Goal: Information Seeking & Learning: Learn about a topic

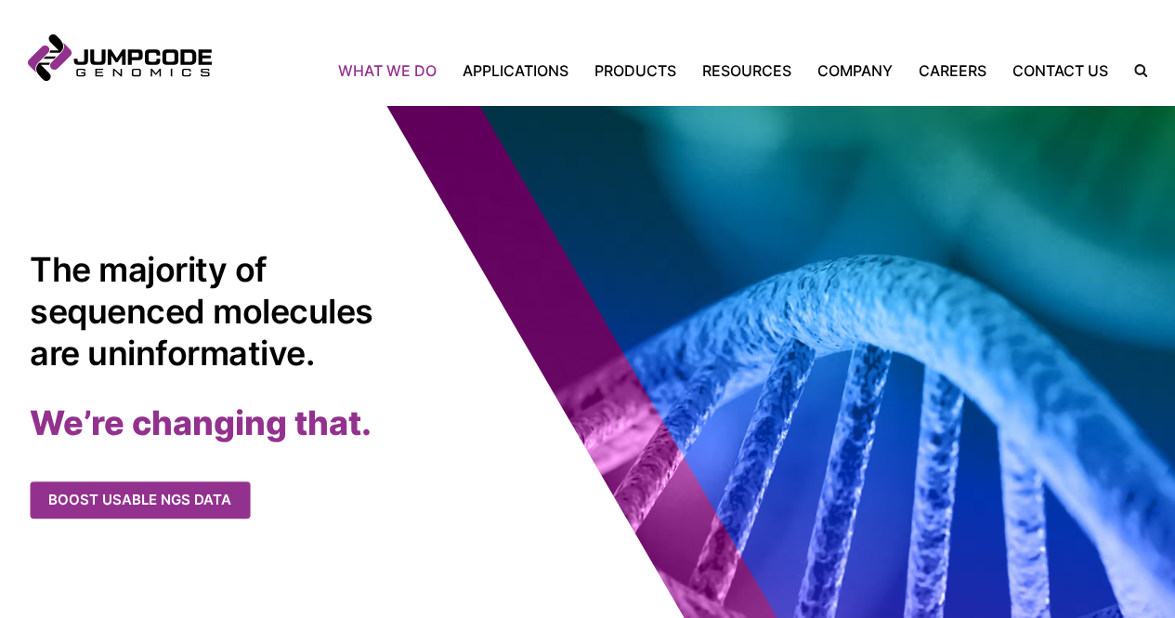
click at [429, 82] on link "What We Do" at bounding box center [394, 70] width 112 height 22
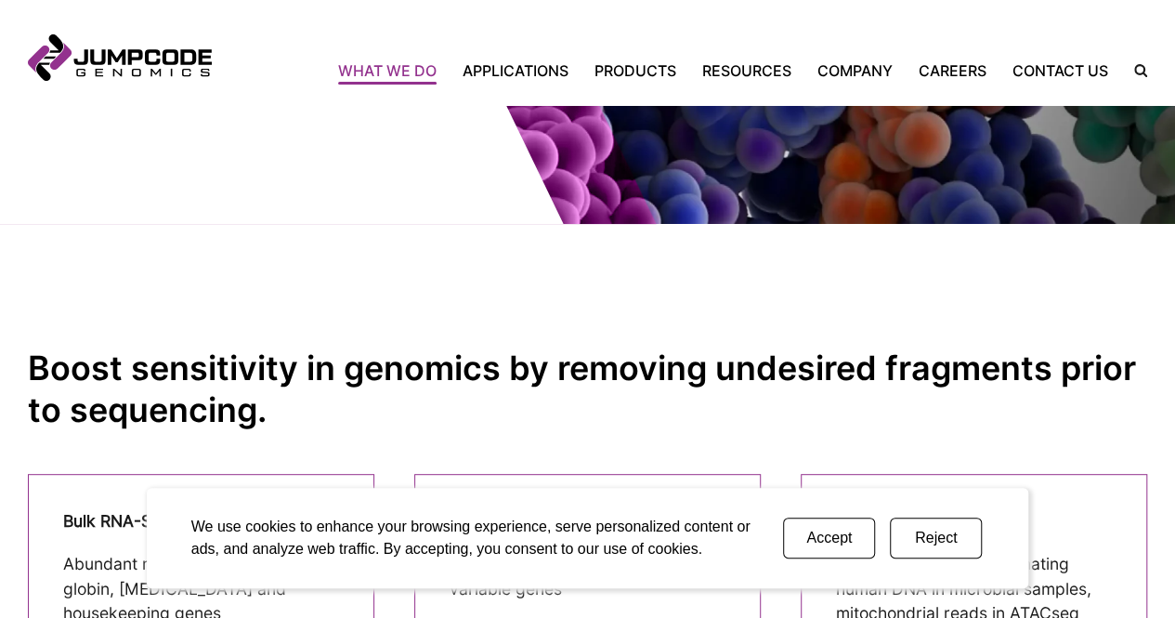
scroll to position [221, 0]
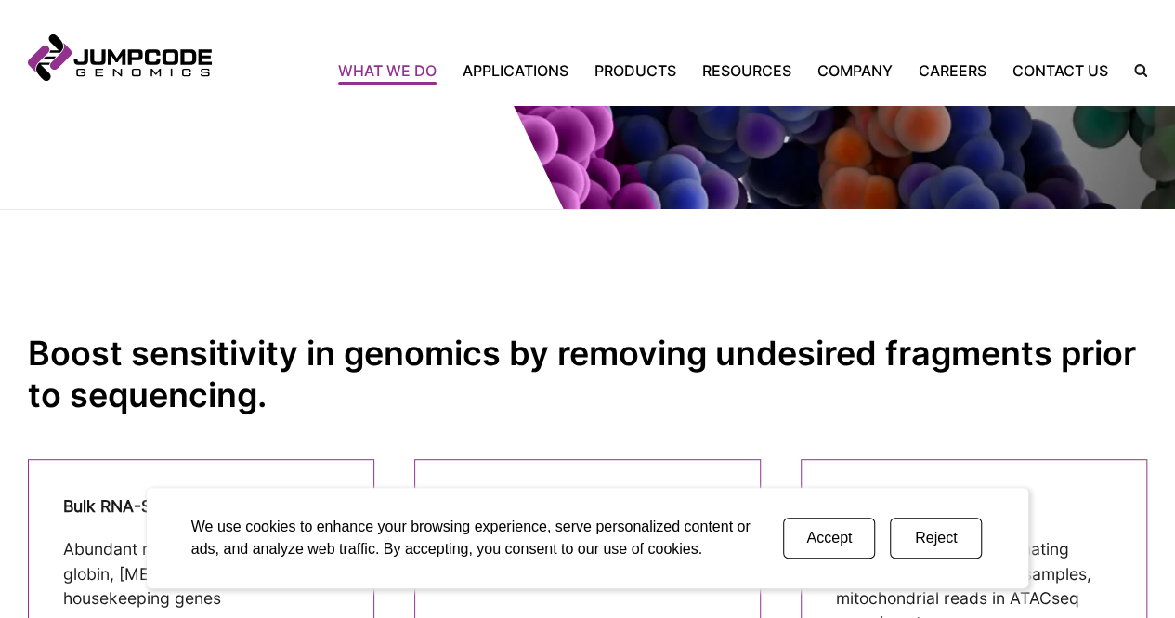
click at [922, 546] on button "Reject" at bounding box center [936, 538] width 92 height 41
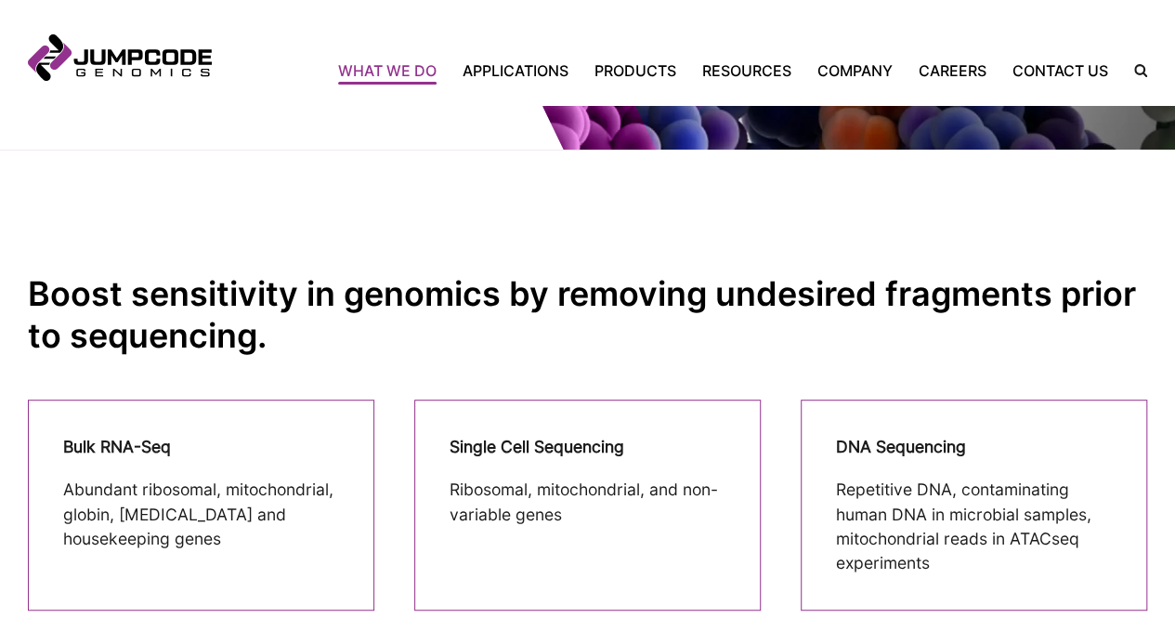
scroll to position [280, 0]
click at [918, 492] on p "Repetitive DNA, contaminating human DNA in microbial samples, mitochondrial rea…" at bounding box center [974, 528] width 276 height 98
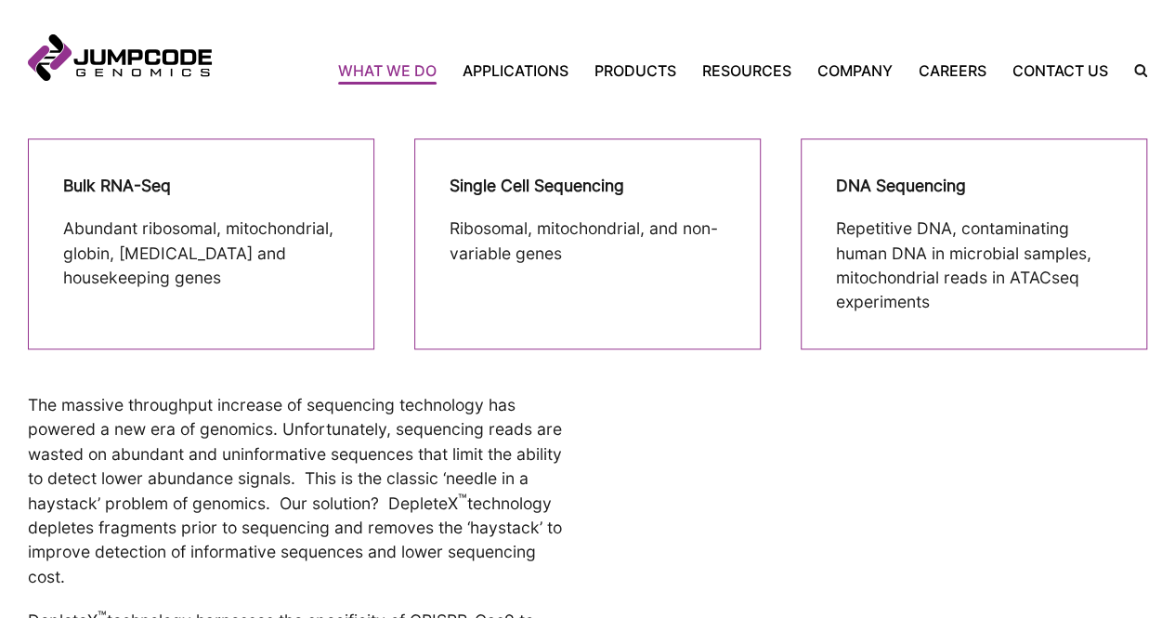
scroll to position [544, 0]
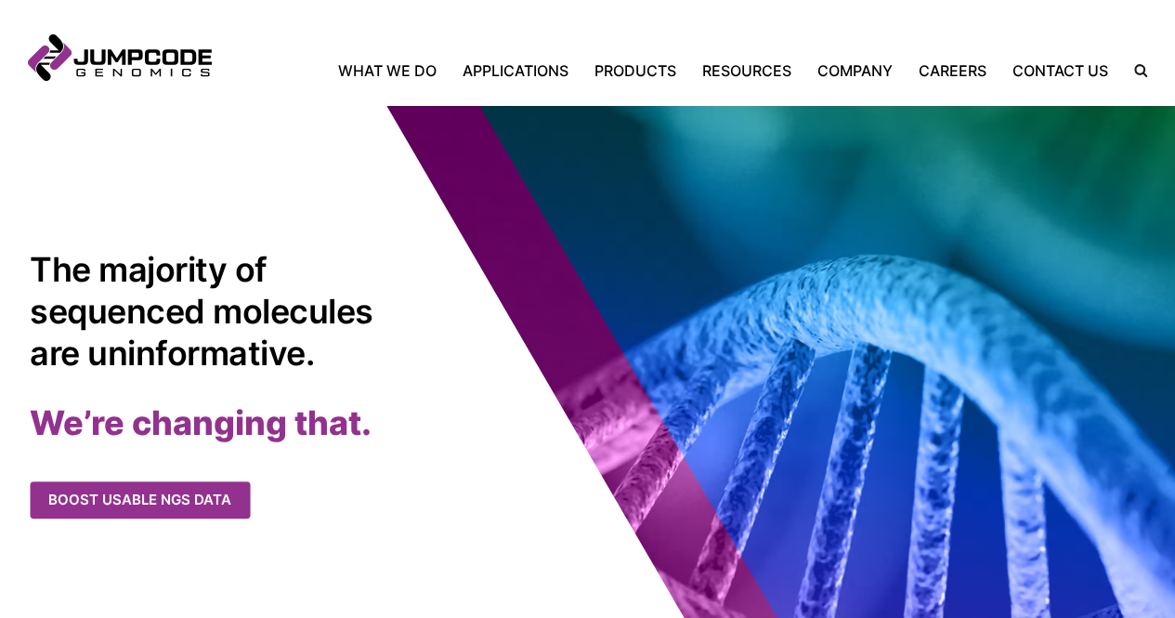
click at [311, 121] on page-banner "The majority of sequenced molecules are uninformative. We’re changing that. Boo…" at bounding box center [587, 384] width 1175 height 558
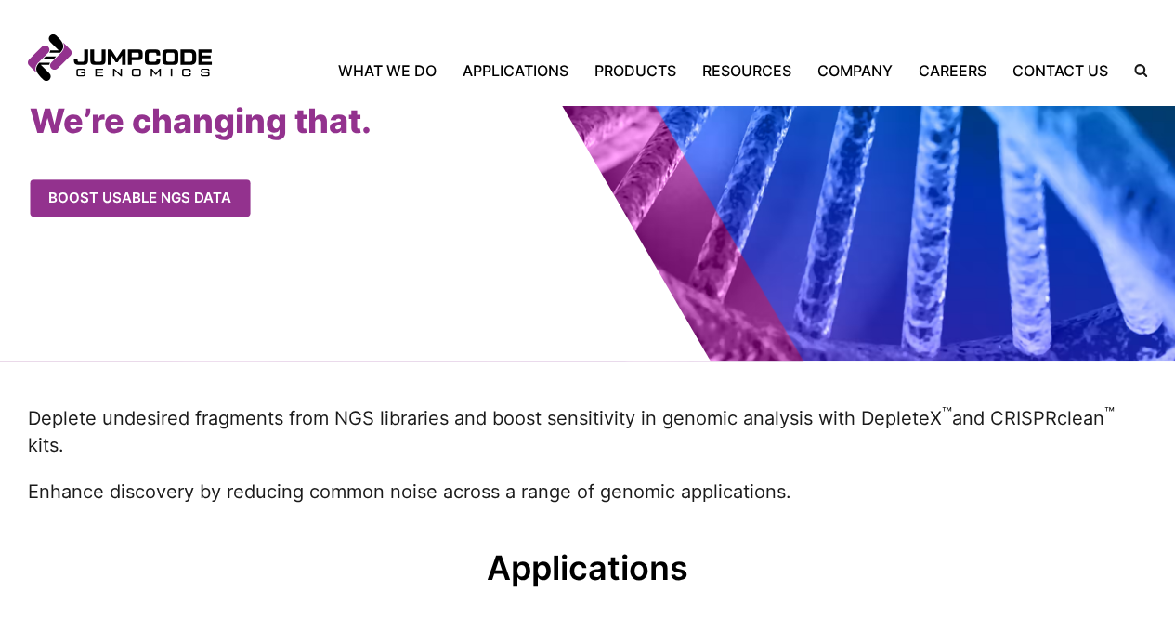
scroll to position [303, 0]
